Goal: Obtain resource: Download file/media

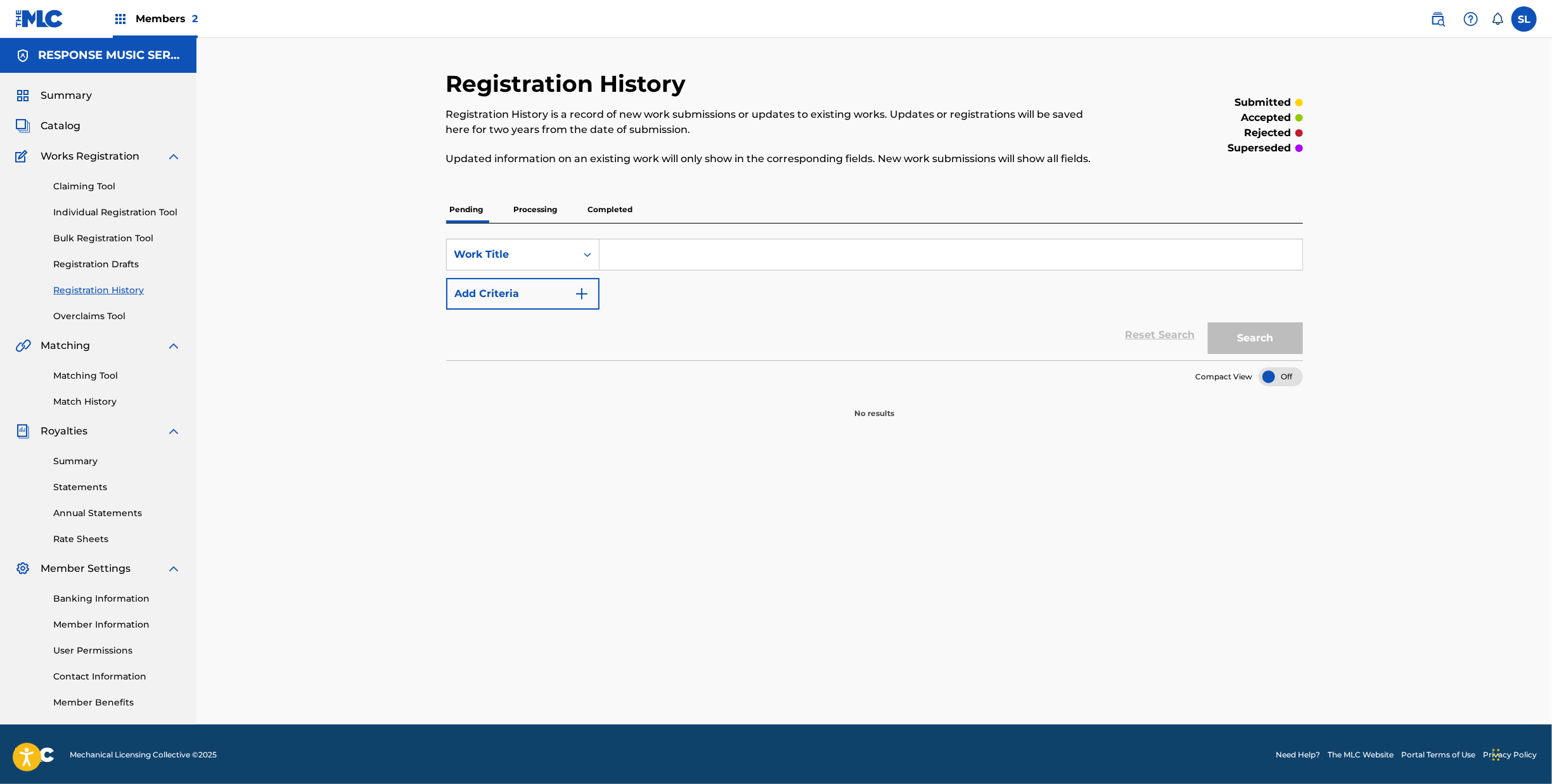
click at [79, 134] on span "Catalog" at bounding box center [60, 126] width 40 height 15
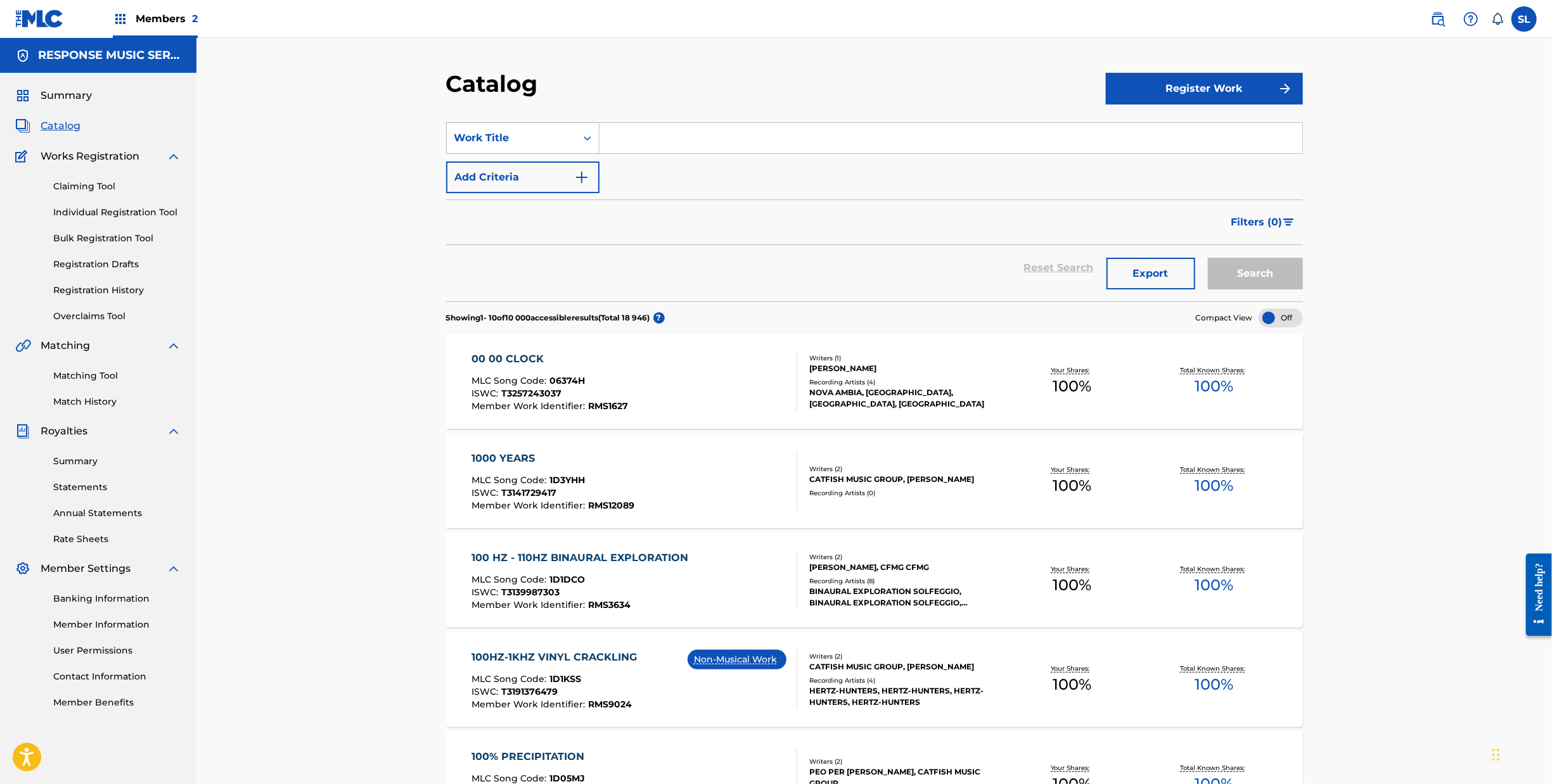
click at [576, 150] on div "Search Form" at bounding box center [587, 138] width 23 height 23
click at [447, 186] on div "Writer Name" at bounding box center [523, 170] width 152 height 32
click at [648, 153] on input "Search Form" at bounding box center [951, 138] width 703 height 30
type input "[PERSON_NAME]"
click at [1303, 290] on button "Search" at bounding box center [1255, 274] width 95 height 32
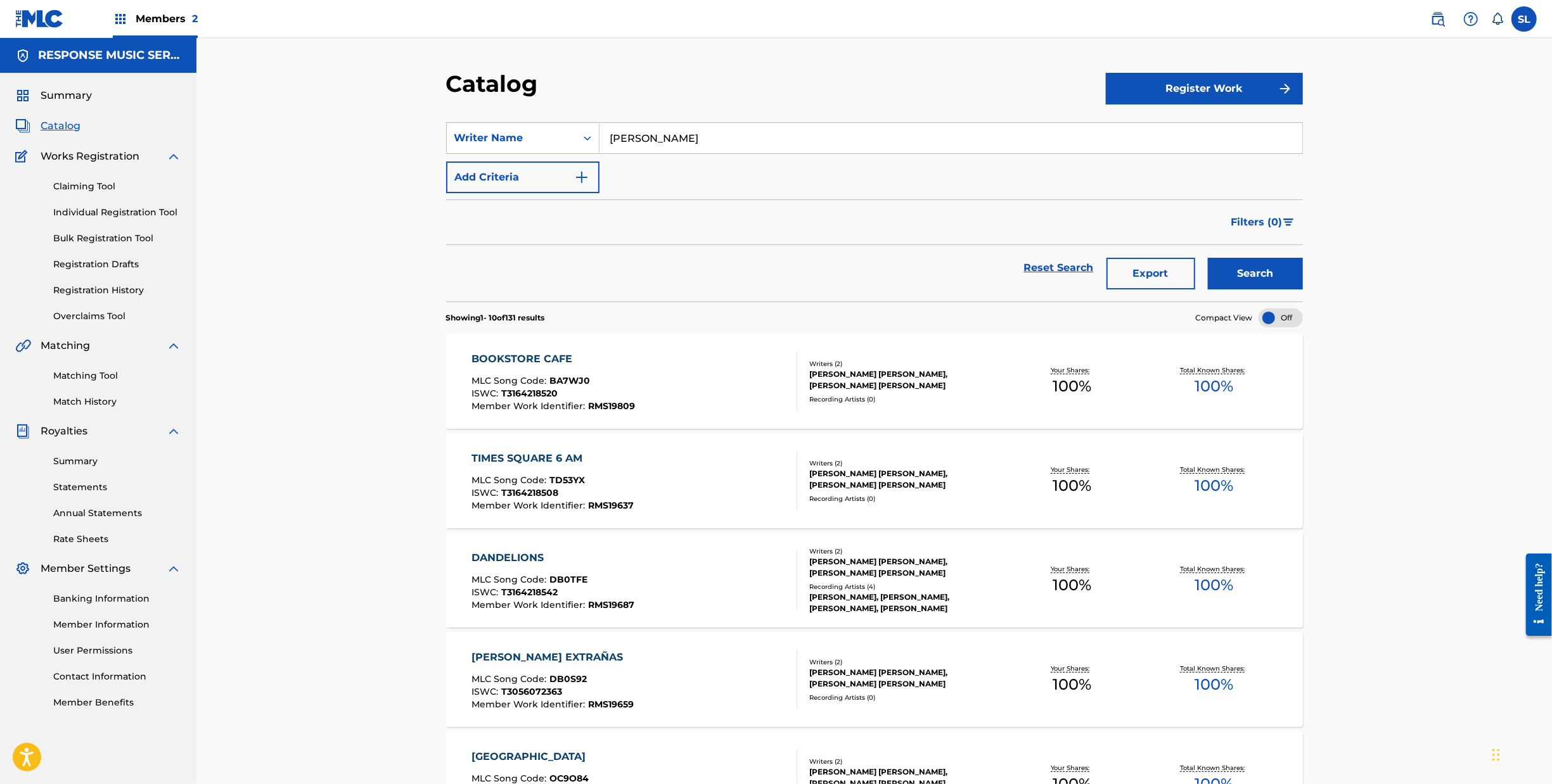
click at [1196, 290] on button "Export" at bounding box center [1151, 274] width 89 height 32
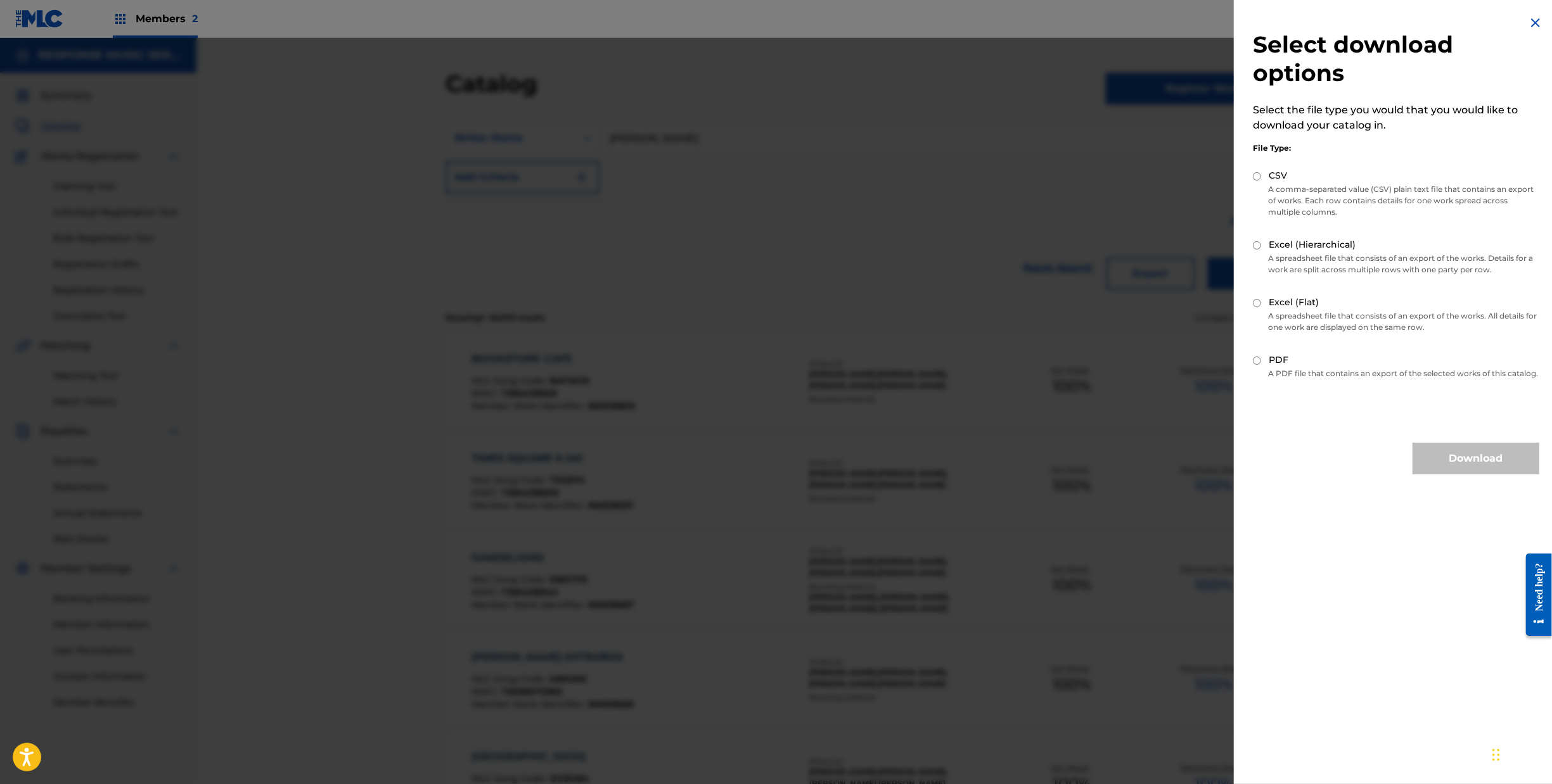
click at [1254, 299] on input "Excel (Flat)" at bounding box center [1258, 303] width 8 height 8
radio input "true"
click at [1428, 443] on button "Download" at bounding box center [1476, 459] width 127 height 32
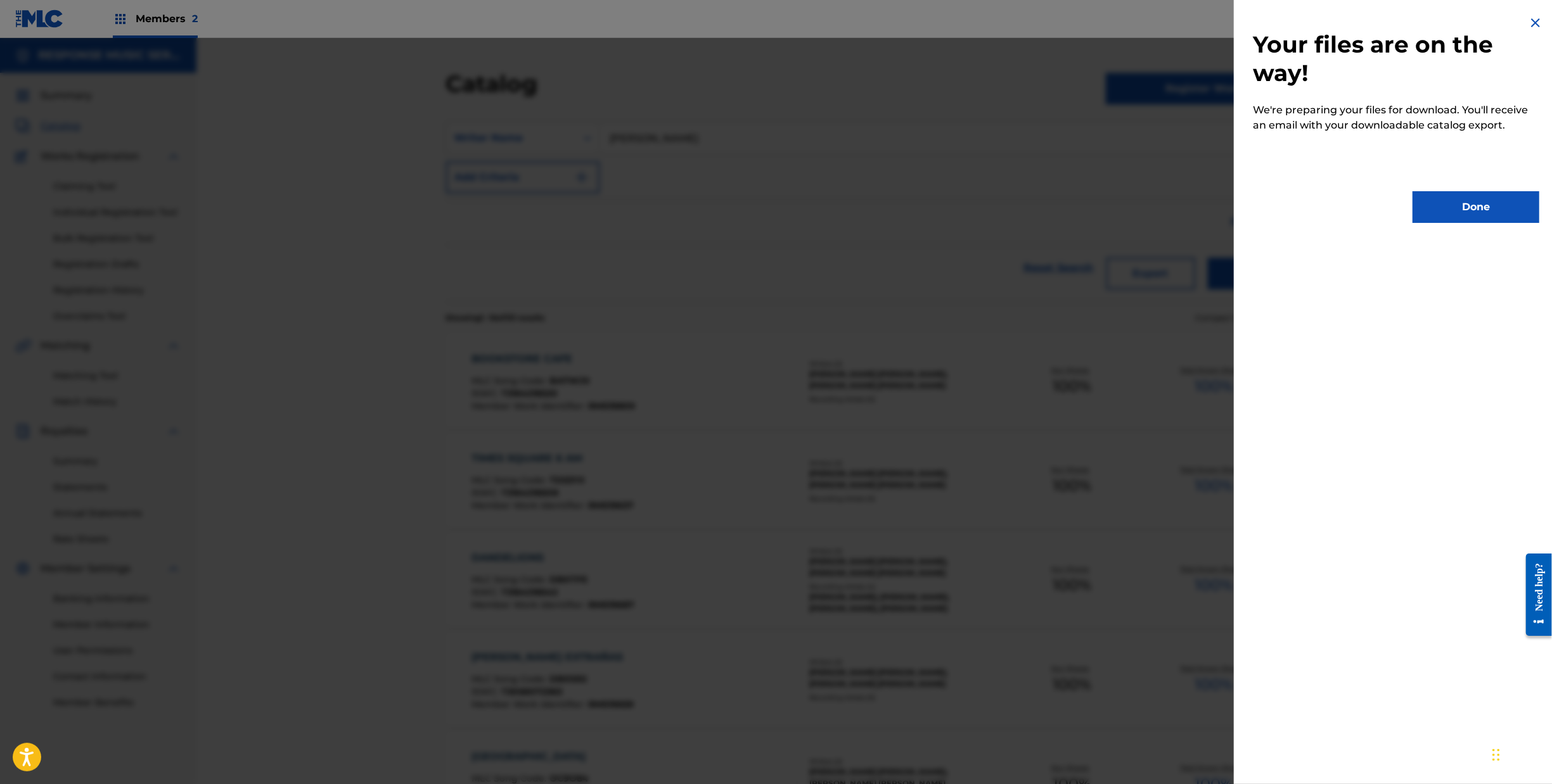
click at [1474, 205] on button "Done" at bounding box center [1476, 208] width 127 height 32
